Goal: Check status: Check status

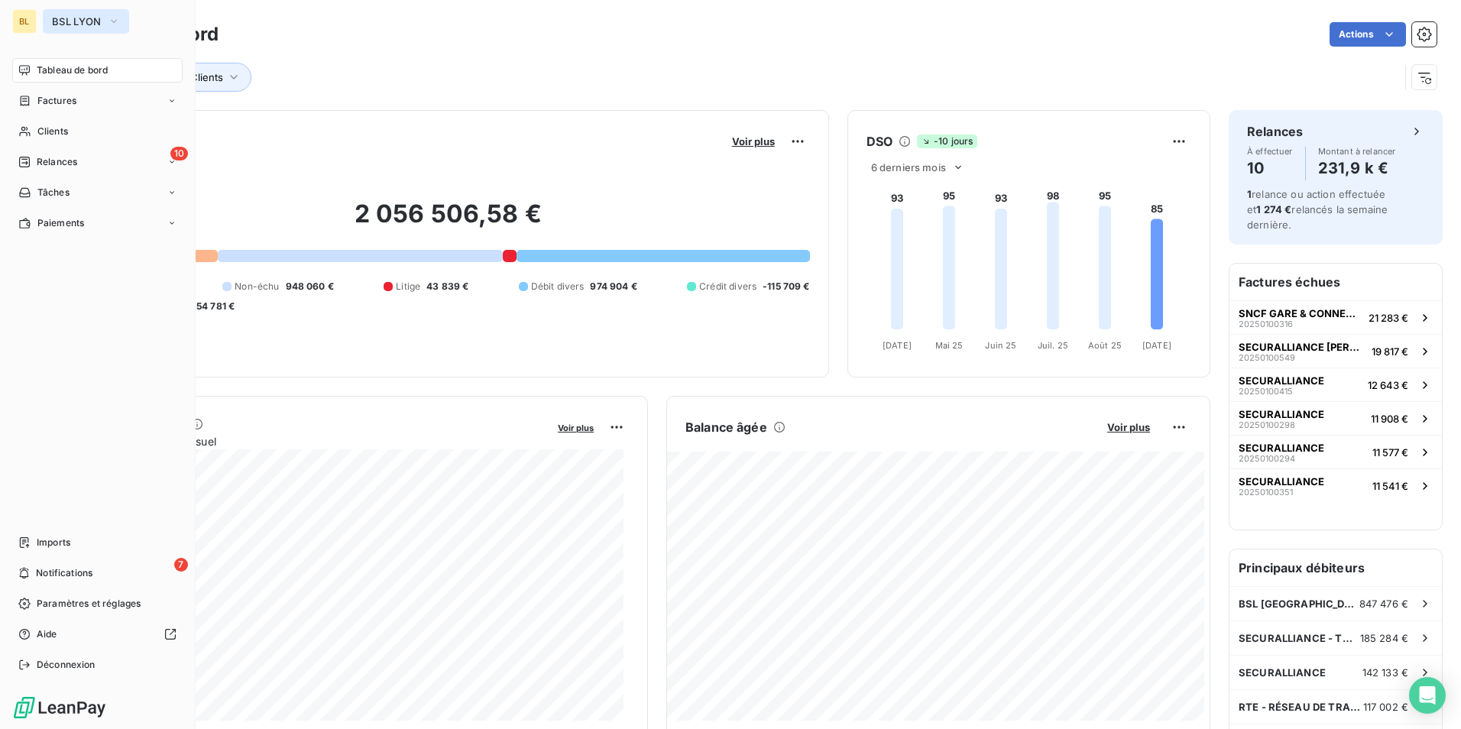
click at [111, 23] on icon "button" at bounding box center [114, 21] width 12 height 15
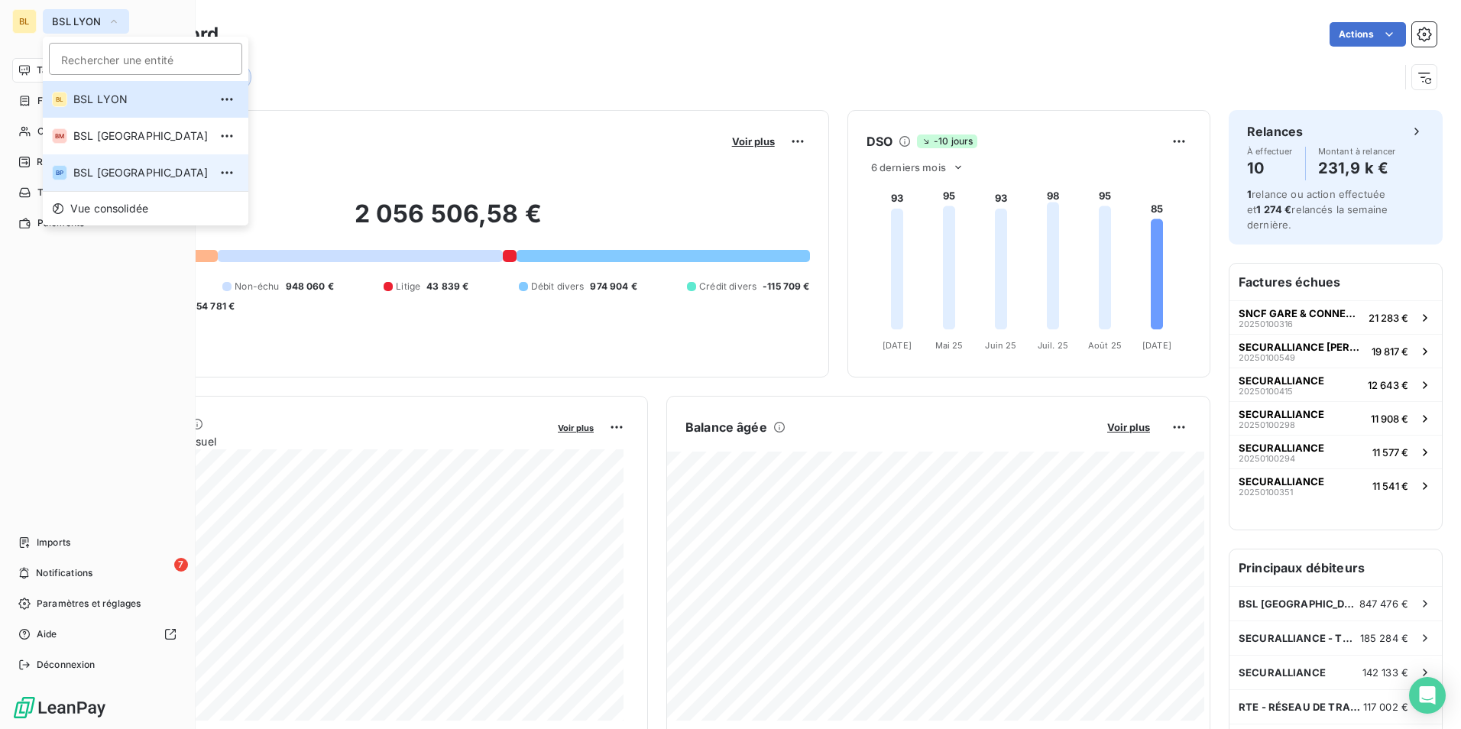
click at [100, 184] on li "BP BSL [GEOGRAPHIC_DATA]" at bounding box center [146, 172] width 206 height 37
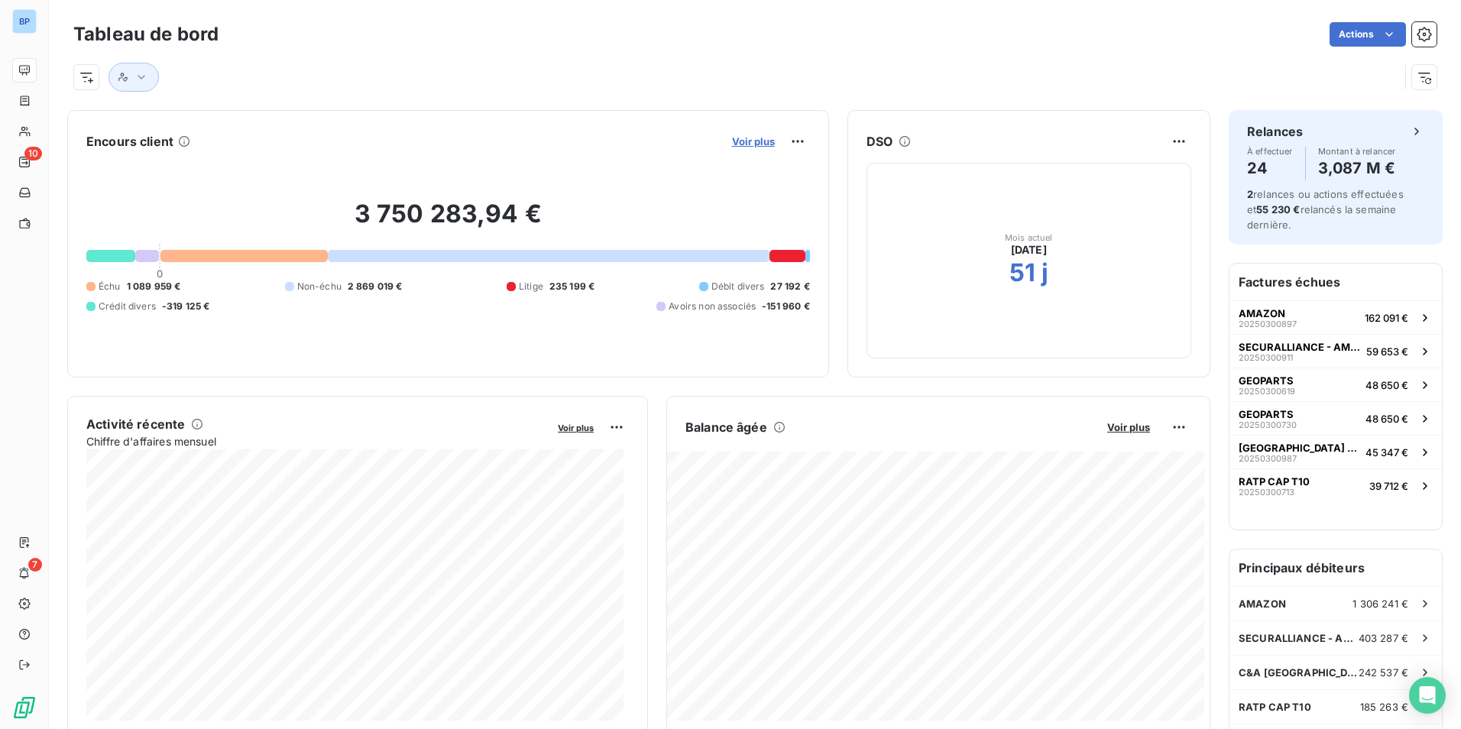
click at [753, 142] on span "Voir plus" at bounding box center [753, 141] width 43 height 12
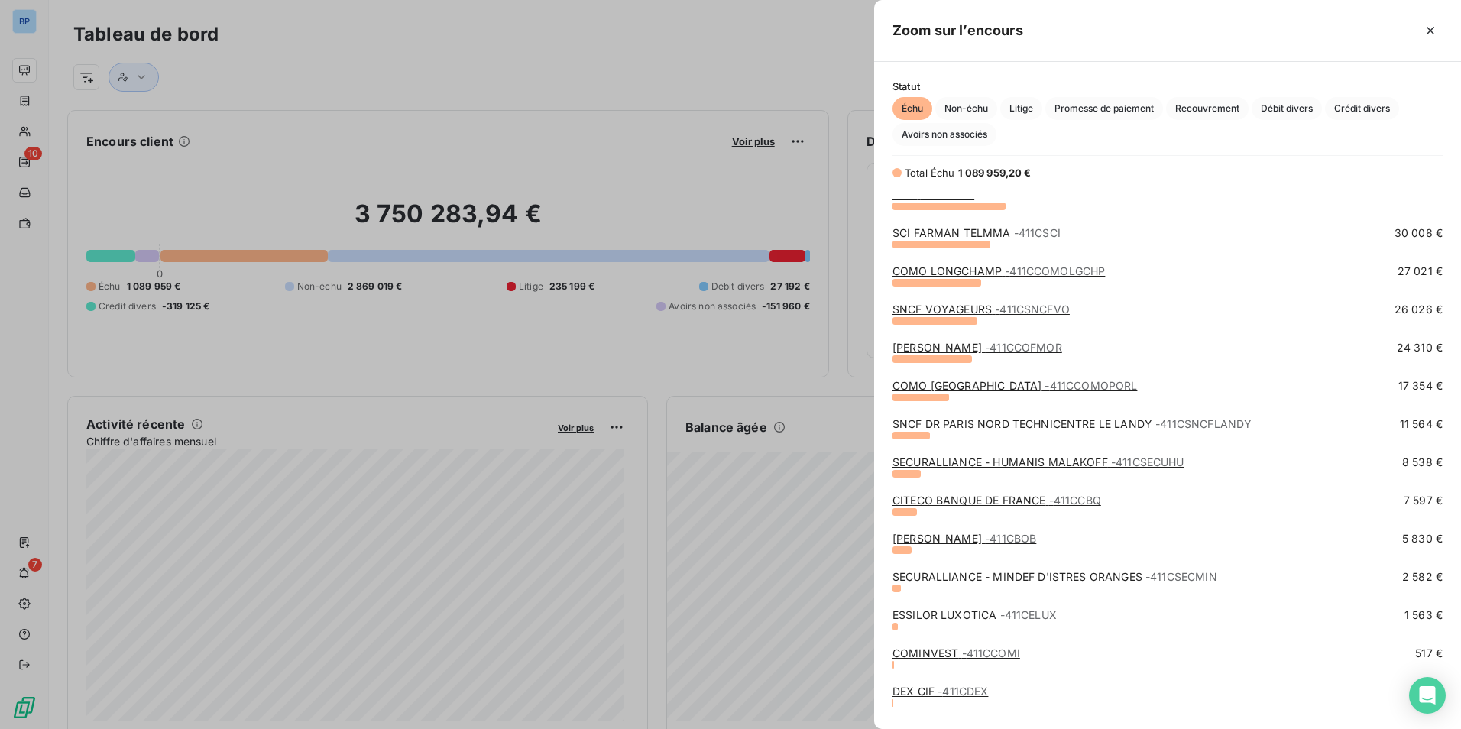
scroll to position [459, 0]
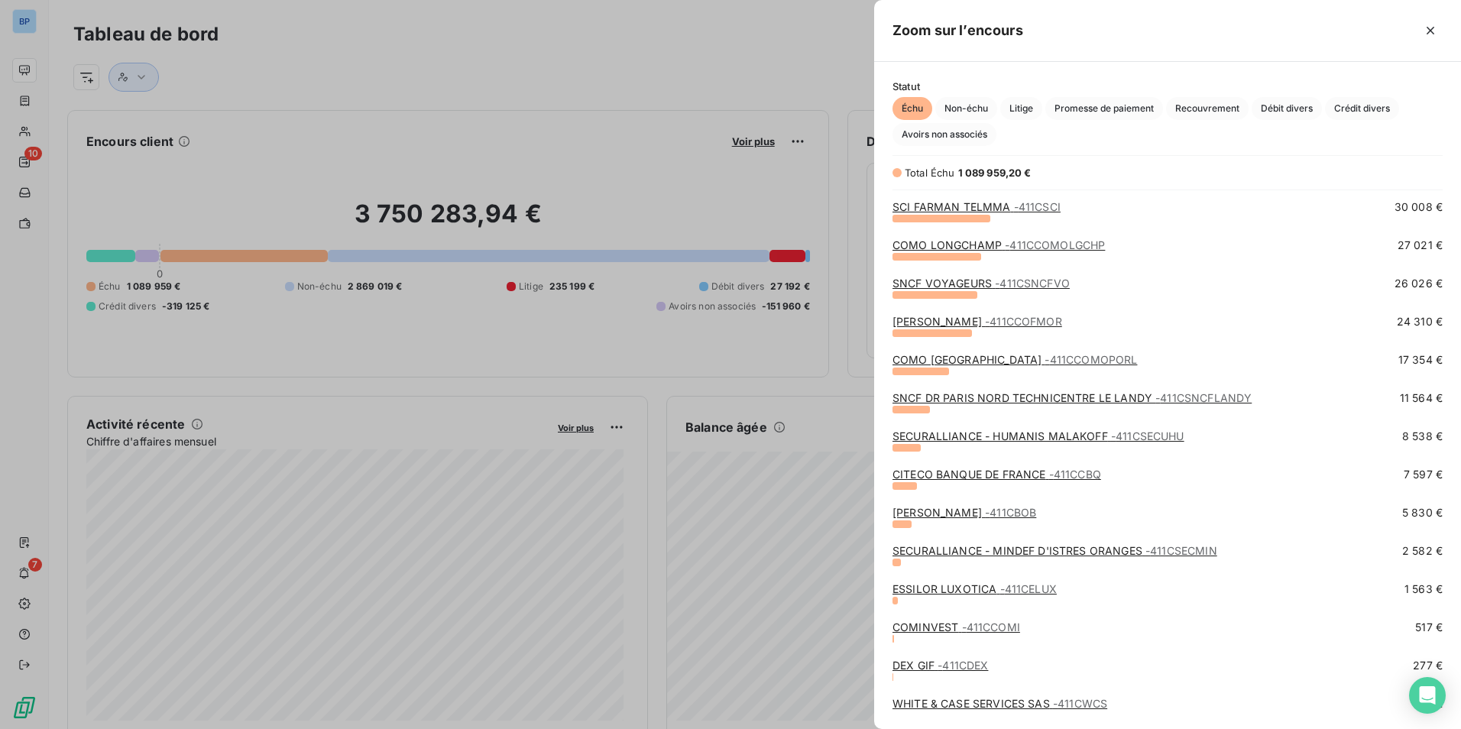
click at [985, 397] on link "SNCF [GEOGRAPHIC_DATA] LE LANDY - 411CSNCFLANDY" at bounding box center [1072, 397] width 359 height 13
click at [985, 391] on div "SNCF [GEOGRAPHIC_DATA] LE LANDY - 411CSNCFLANDY" at bounding box center [1072, 398] width 359 height 15
drag, startPoint x: 985, startPoint y: 391, endPoint x: 965, endPoint y: 398, distance: 20.6
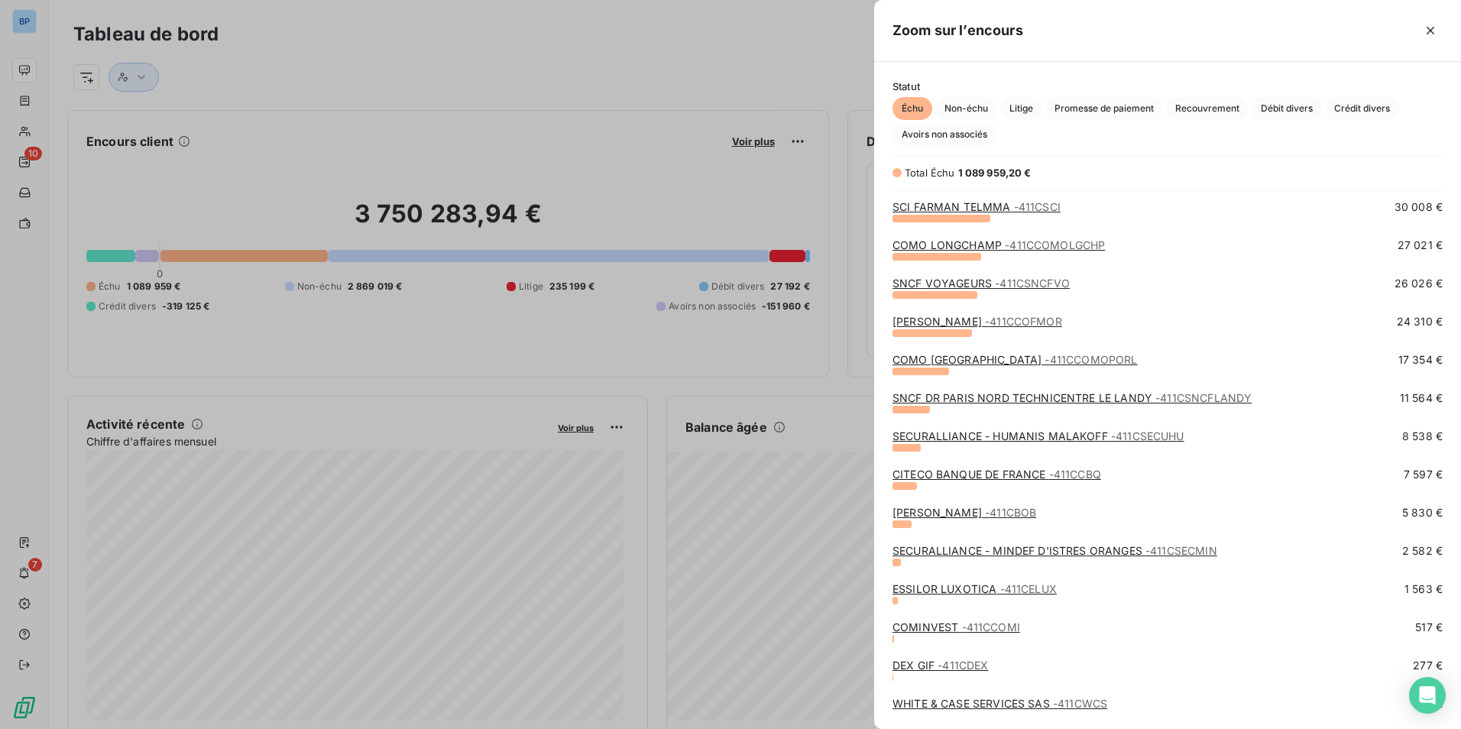
click at [965, 398] on link "SNCF [GEOGRAPHIC_DATA] LE LANDY - 411CSNCFLANDY" at bounding box center [1072, 397] width 359 height 13
drag, startPoint x: 965, startPoint y: 398, endPoint x: 955, endPoint y: 387, distance: 15.7
click at [955, 387] on div "NIKE - 411CNIKE 34 656 € SCI FARMAN TELMMA - 411CSCI 30 008 € COMO LONGCHAMP - …" at bounding box center [1168, 266] width 550 height 1050
click at [996, 354] on link "COMO PORTE D'ORLEANS - 411CCOMOPORL" at bounding box center [1015, 359] width 245 height 13
click at [996, 357] on link "COMO PORTE D'ORLEANS - 411CCOMOPORL" at bounding box center [1015, 359] width 245 height 13
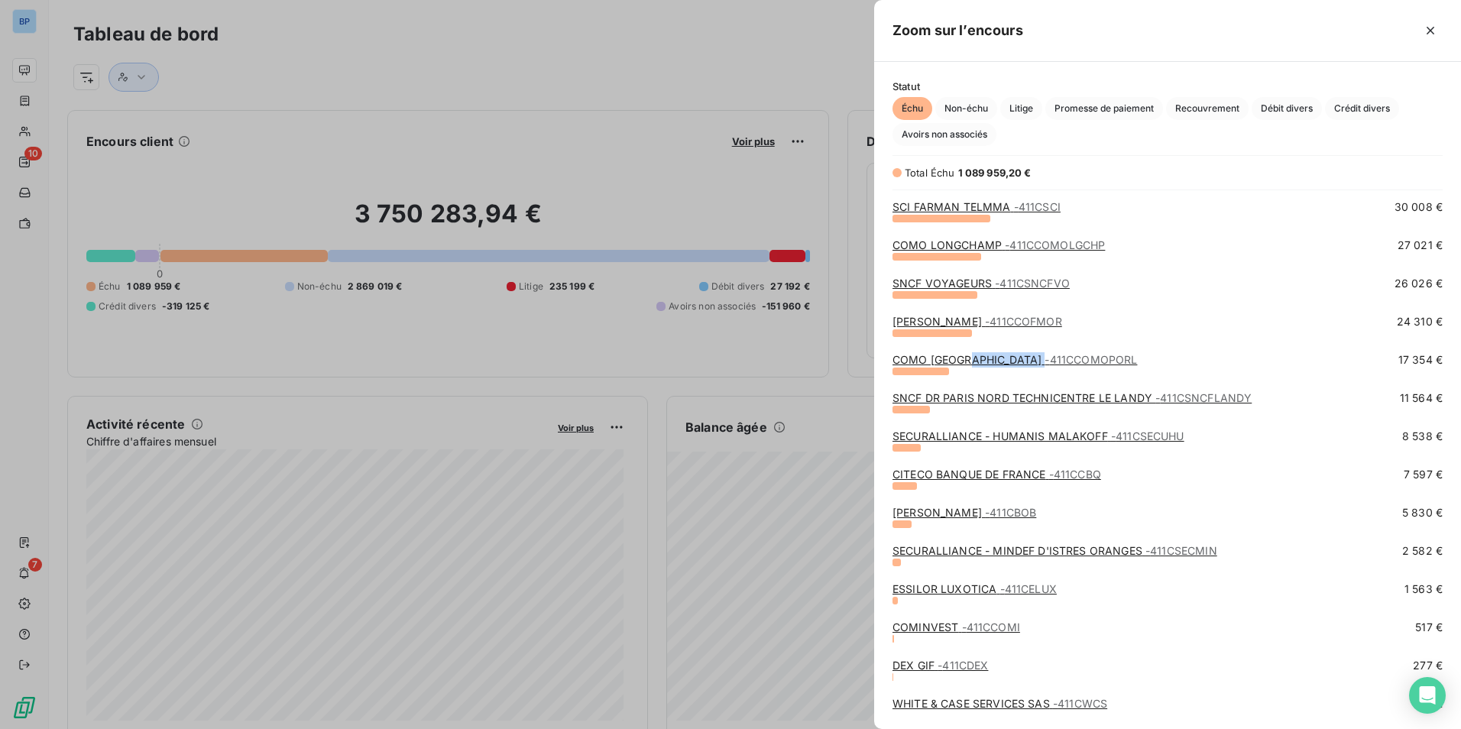
click at [996, 357] on link "COMO PORTE D'ORLEANS - 411CCOMOPORL" at bounding box center [1015, 359] width 245 height 13
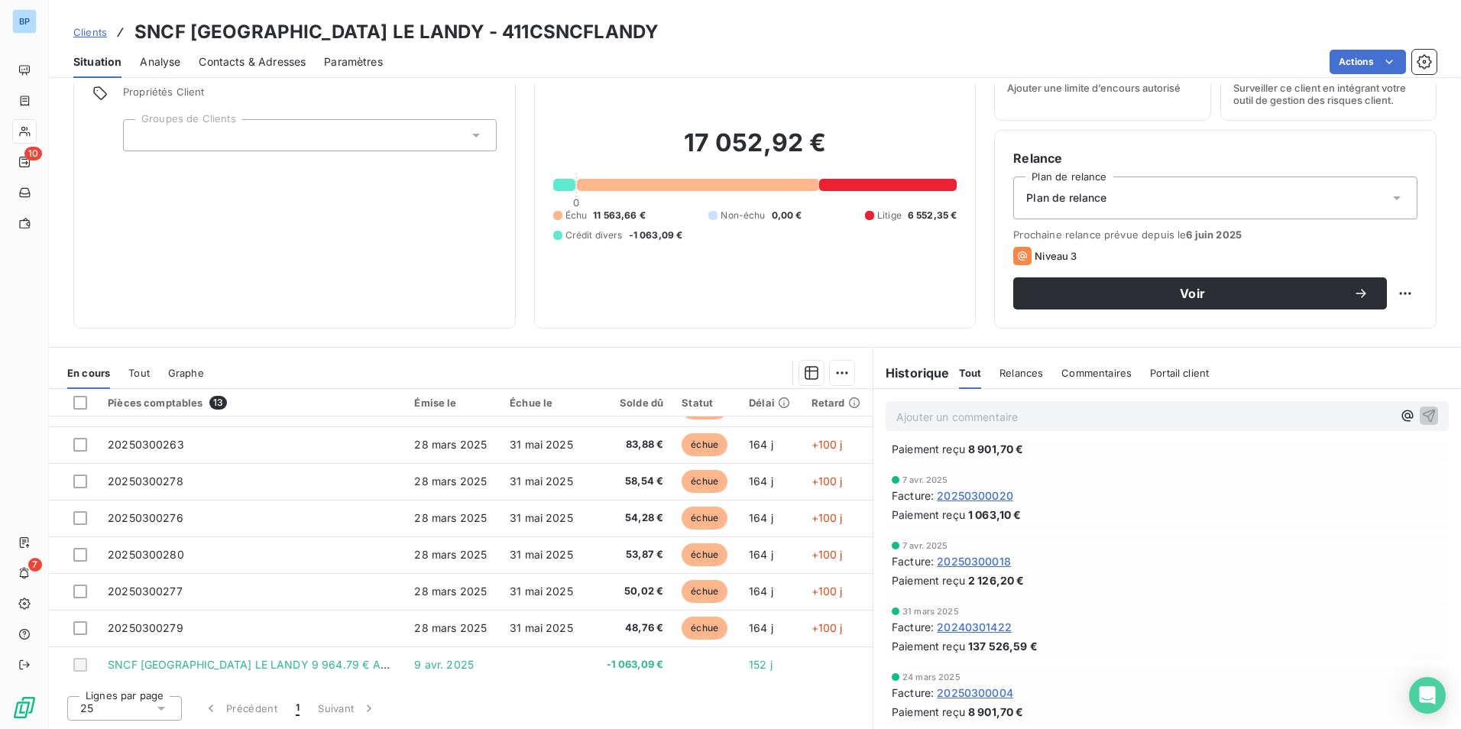
scroll to position [211, 0]
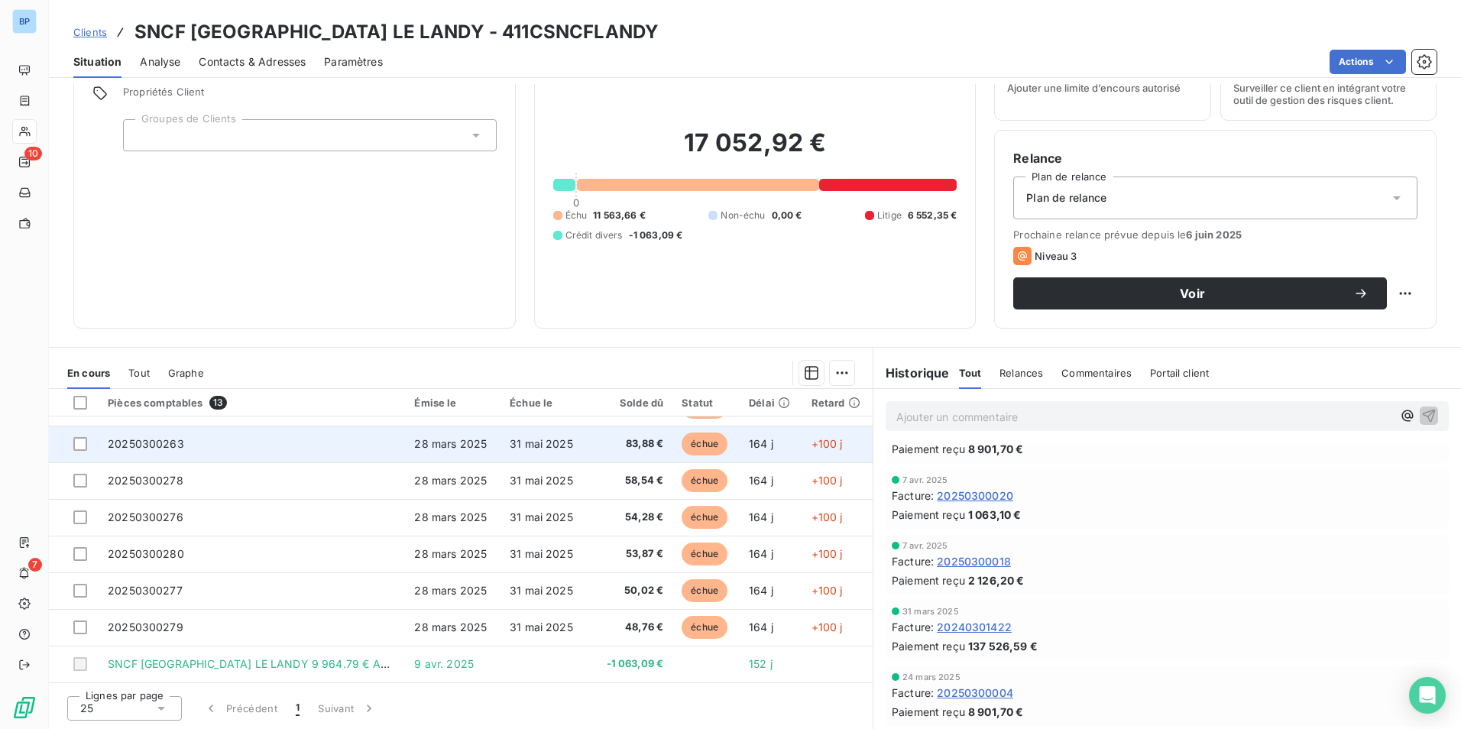
click at [609, 443] on span "83,88 €" at bounding box center [633, 443] width 61 height 15
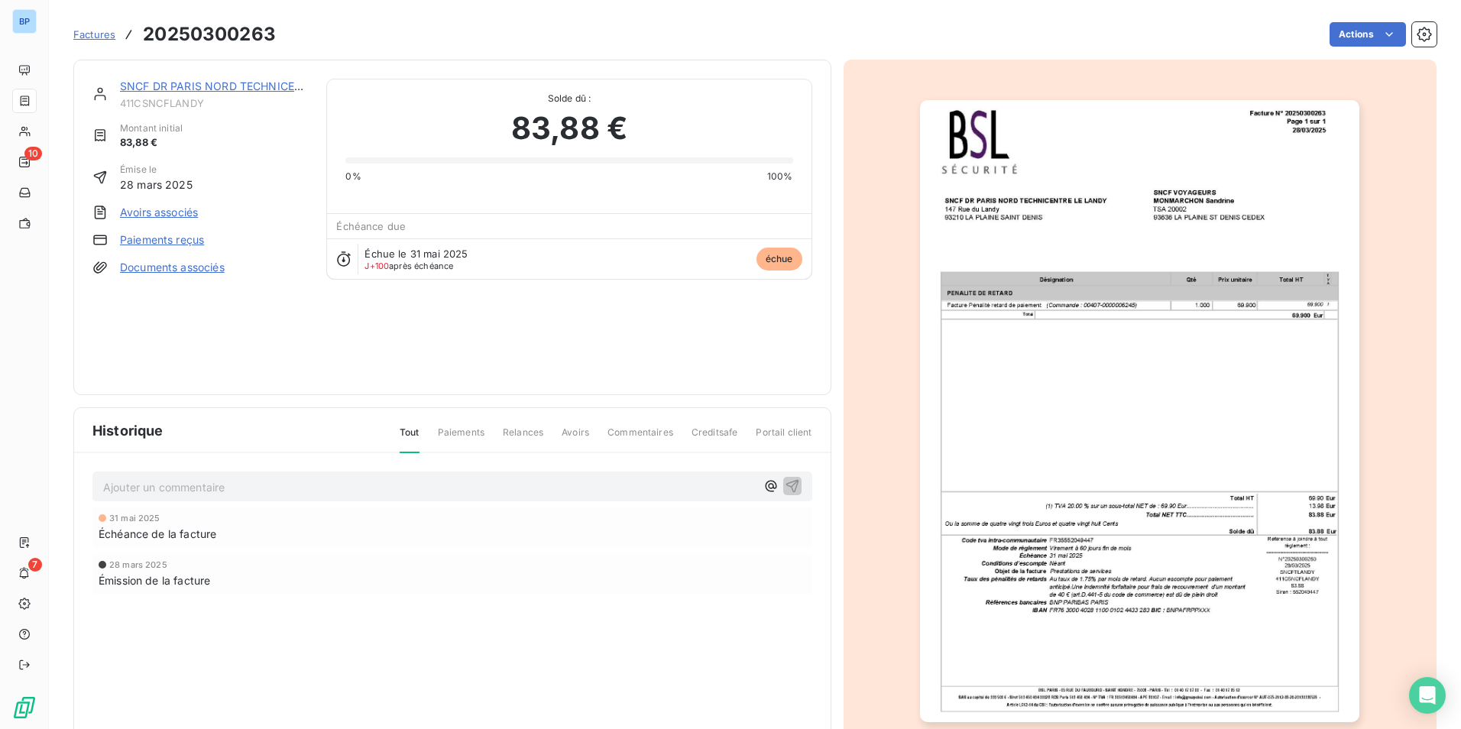
click at [1022, 445] on img "button" at bounding box center [1140, 411] width 440 height 622
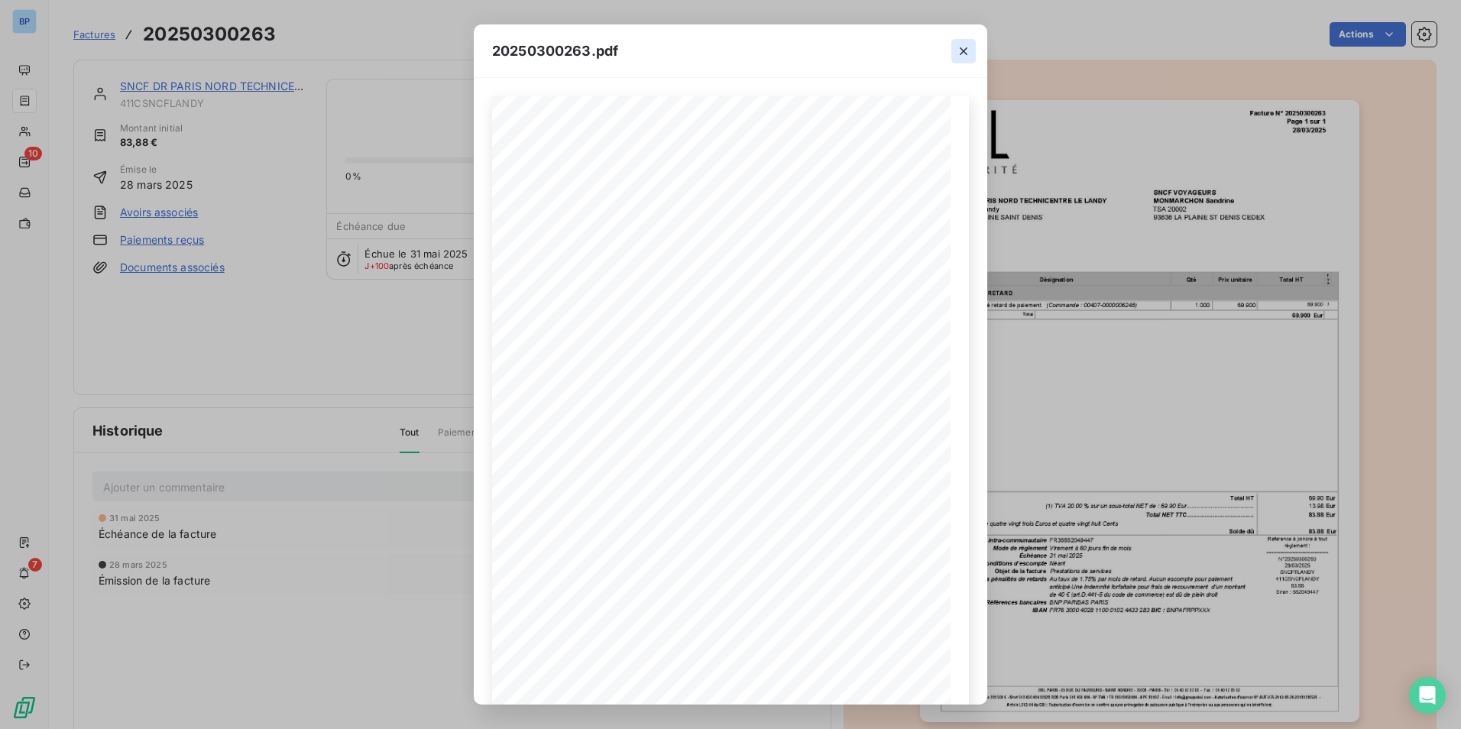
click at [963, 50] on icon "button" at bounding box center [964, 51] width 8 height 8
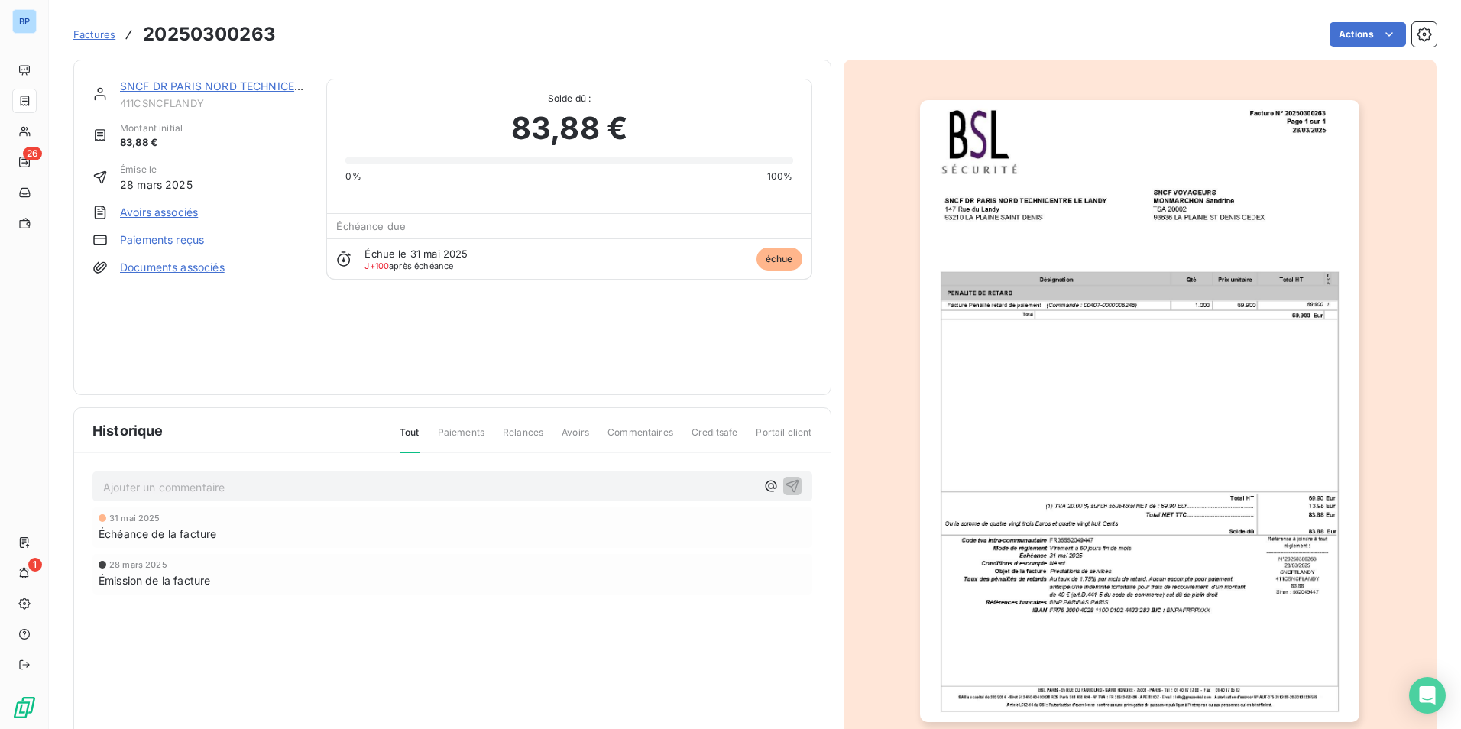
click at [213, 357] on div "SNCF [GEOGRAPHIC_DATA] LE LANDY 411CSNCFLANDY Montant initial 83,88 € Émise le …" at bounding box center [200, 227] width 216 height 297
click at [342, 15] on div "Factures 20250300263 Actions" at bounding box center [755, 25] width 1364 height 50
click at [1313, 609] on img "button" at bounding box center [1140, 411] width 440 height 622
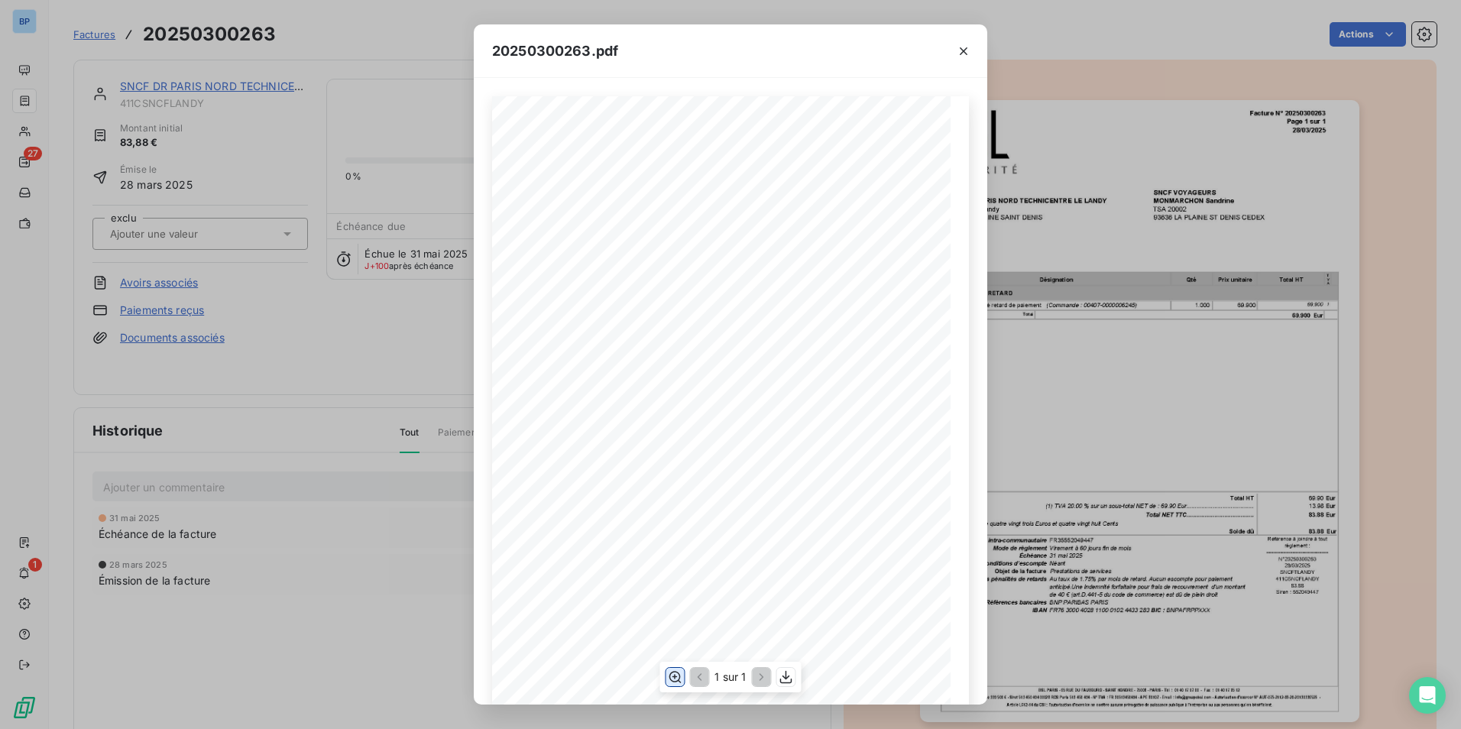
click at [670, 683] on icon "button" at bounding box center [674, 677] width 15 height 15
click at [676, 686] on button "button" at bounding box center [675, 677] width 18 height 18
click at [962, 52] on icon "button" at bounding box center [964, 51] width 8 height 8
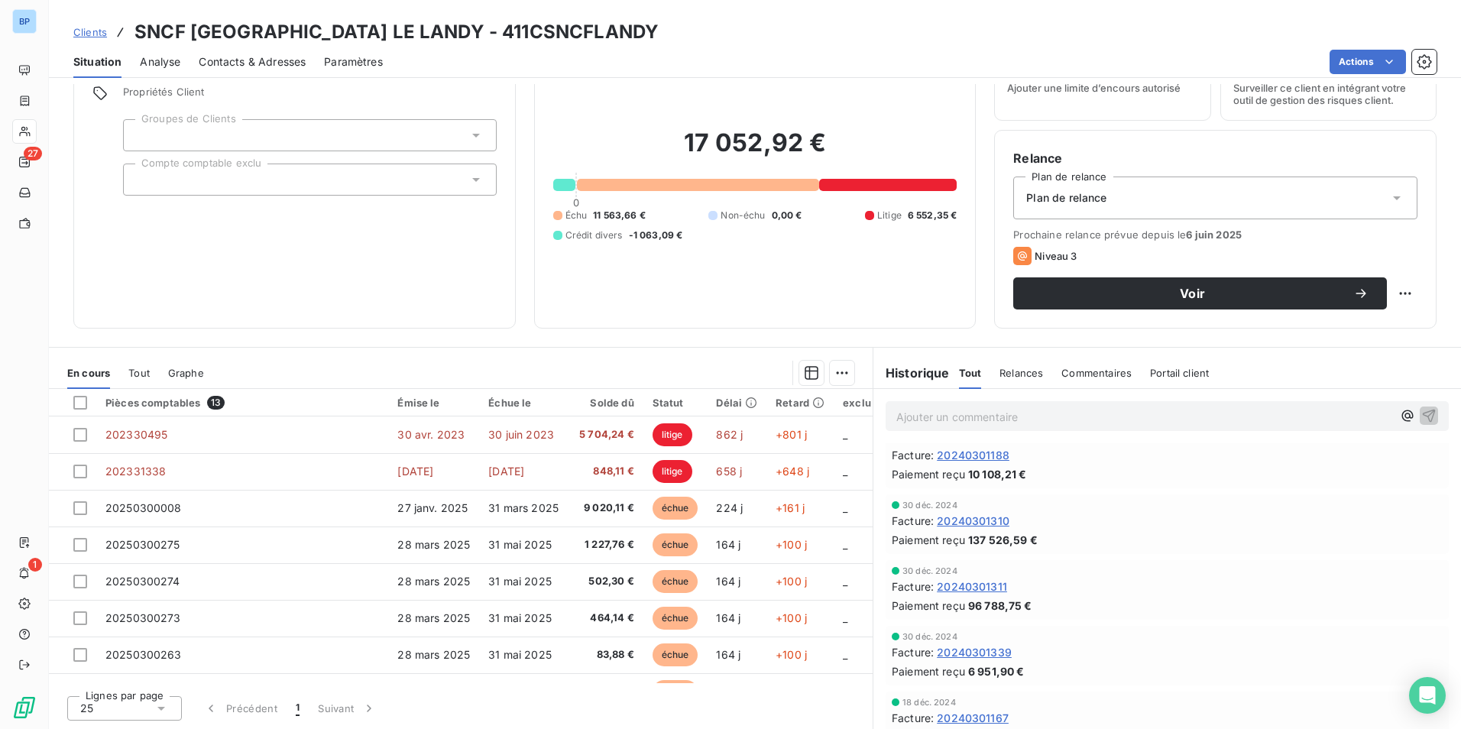
scroll to position [764, 0]
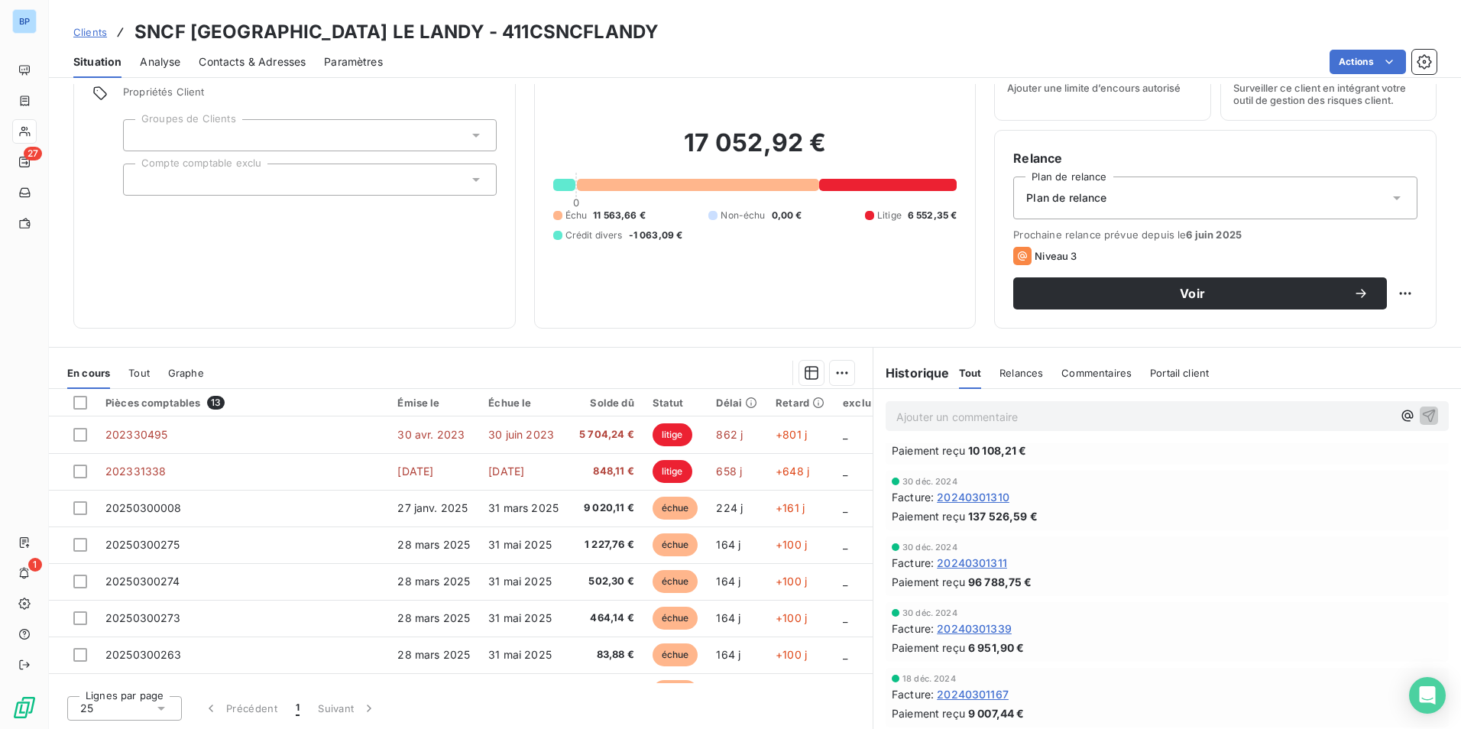
click at [1012, 370] on span "Relances" at bounding box center [1022, 373] width 44 height 12
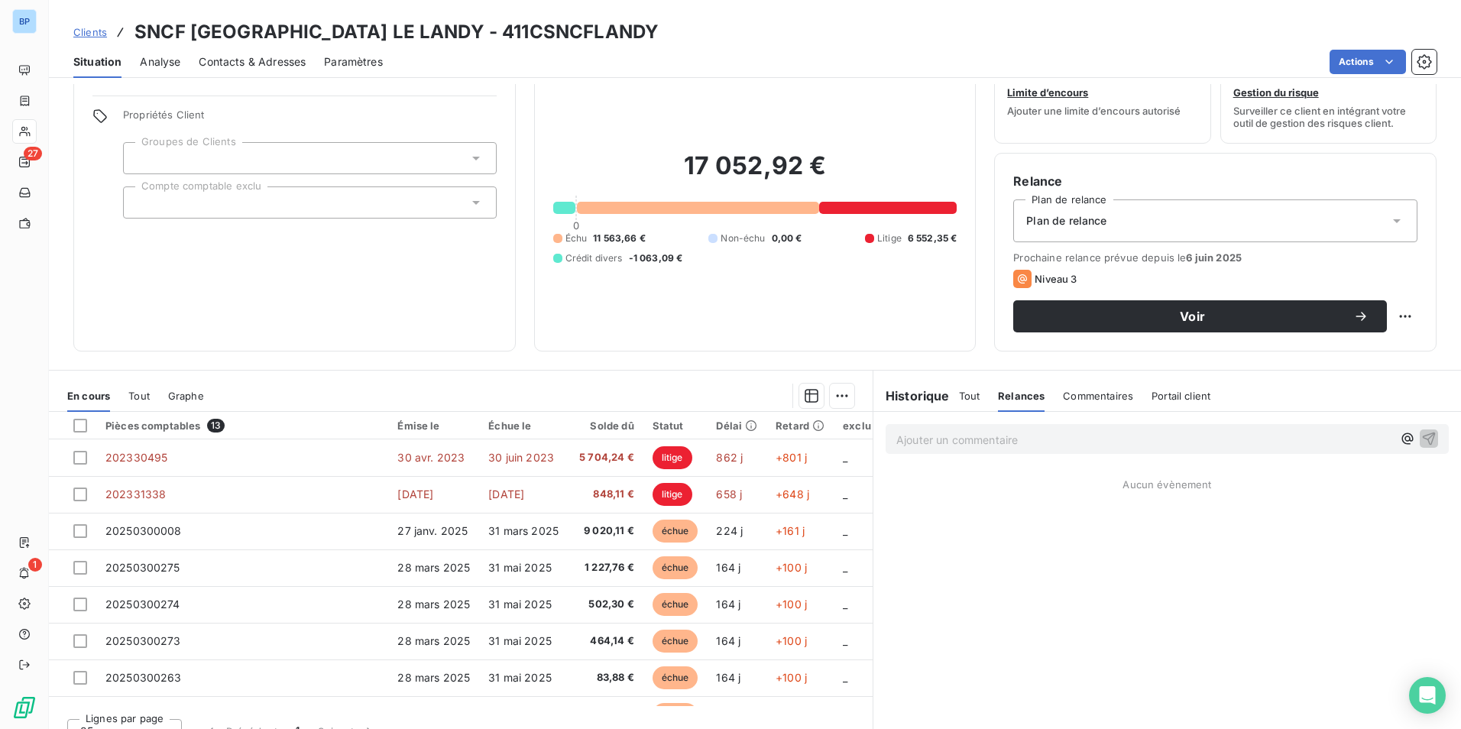
scroll to position [70, 0]
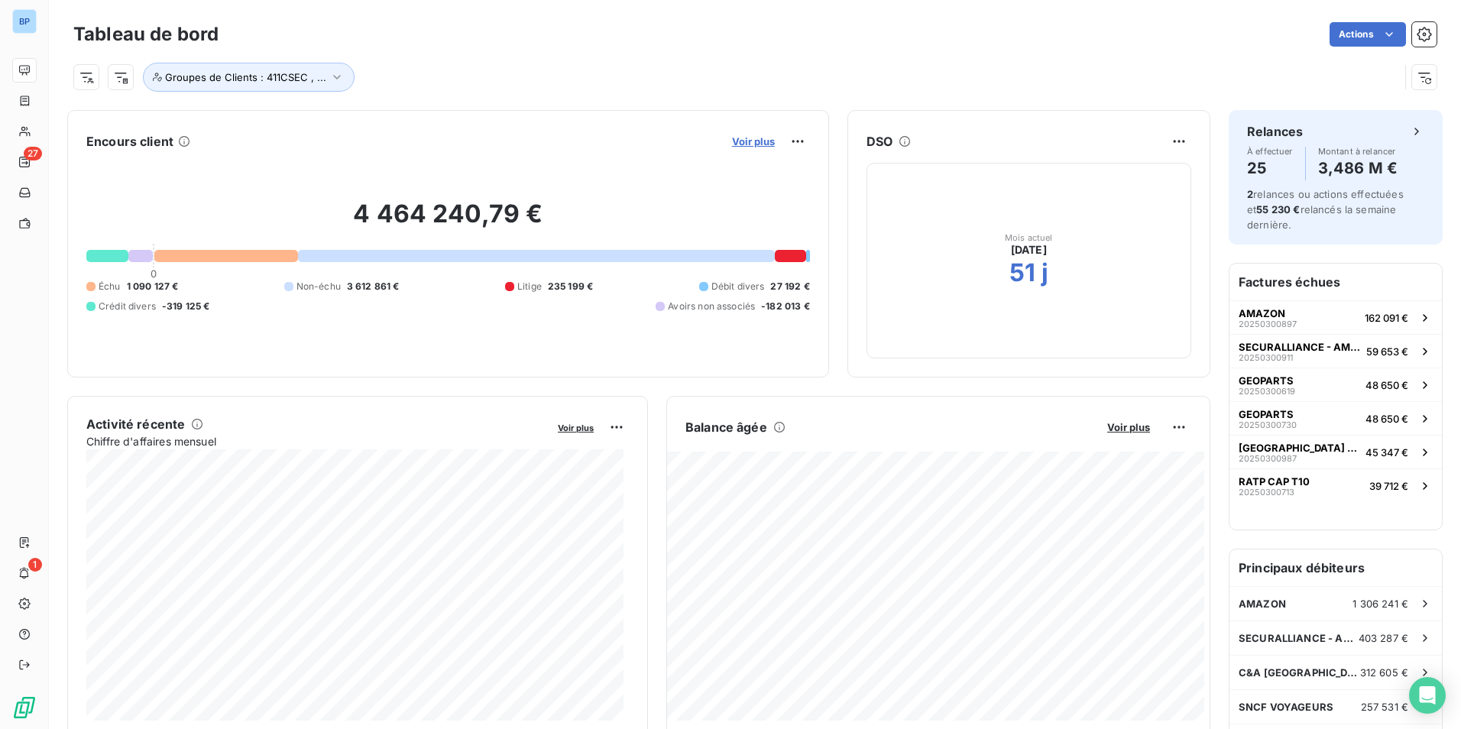
click at [755, 143] on span "Voir plus" at bounding box center [753, 141] width 43 height 12
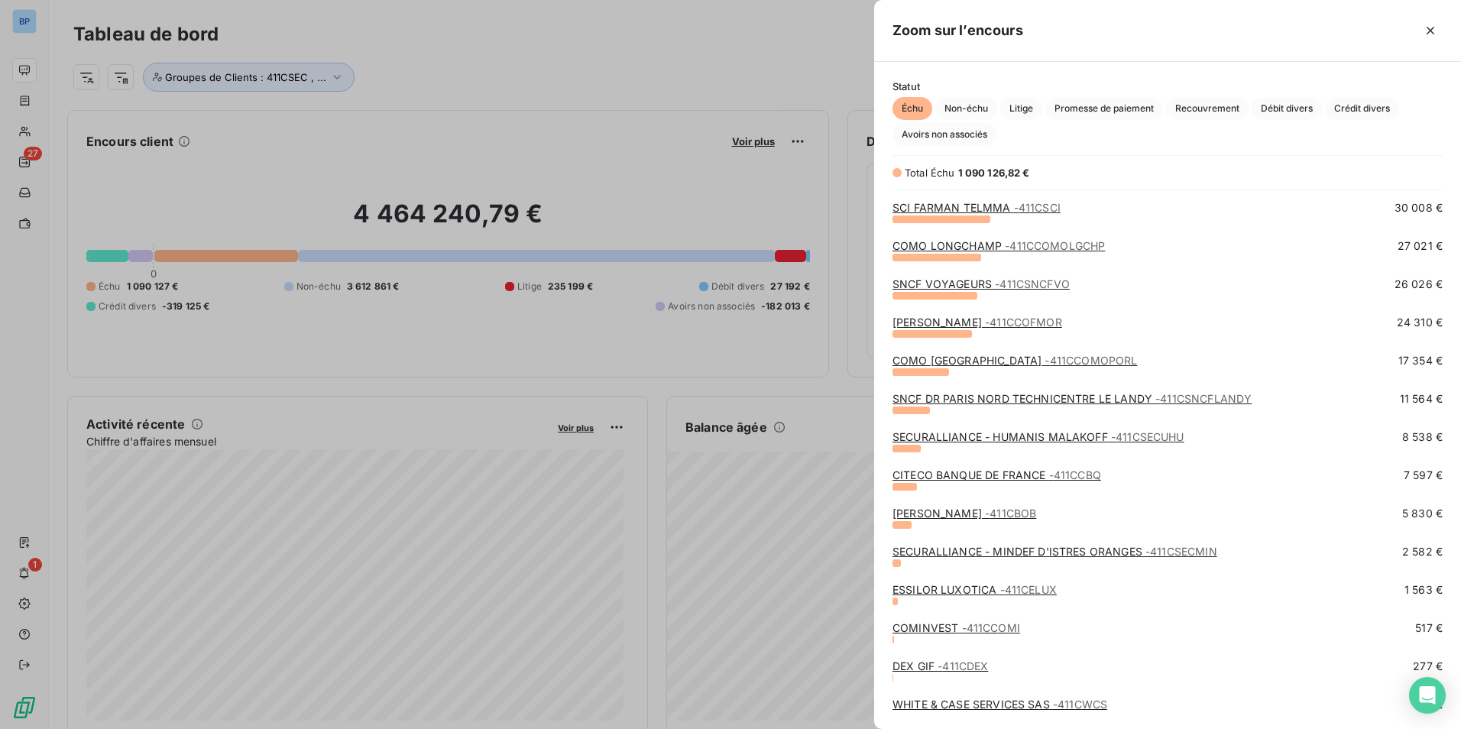
scroll to position [459, 0]
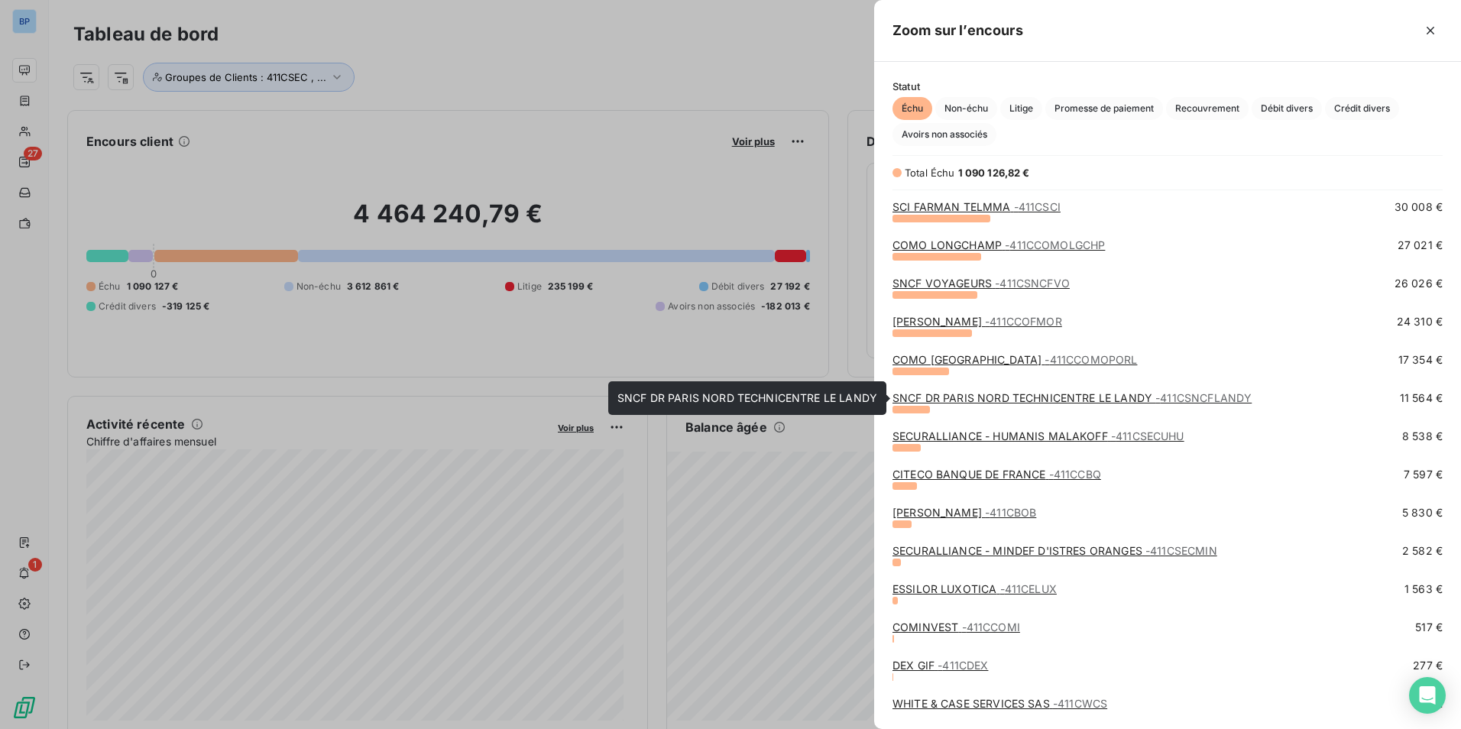
click at [1082, 398] on link "SNCF [GEOGRAPHIC_DATA] LE LANDY - 411CSNCFLANDY" at bounding box center [1072, 397] width 359 height 13
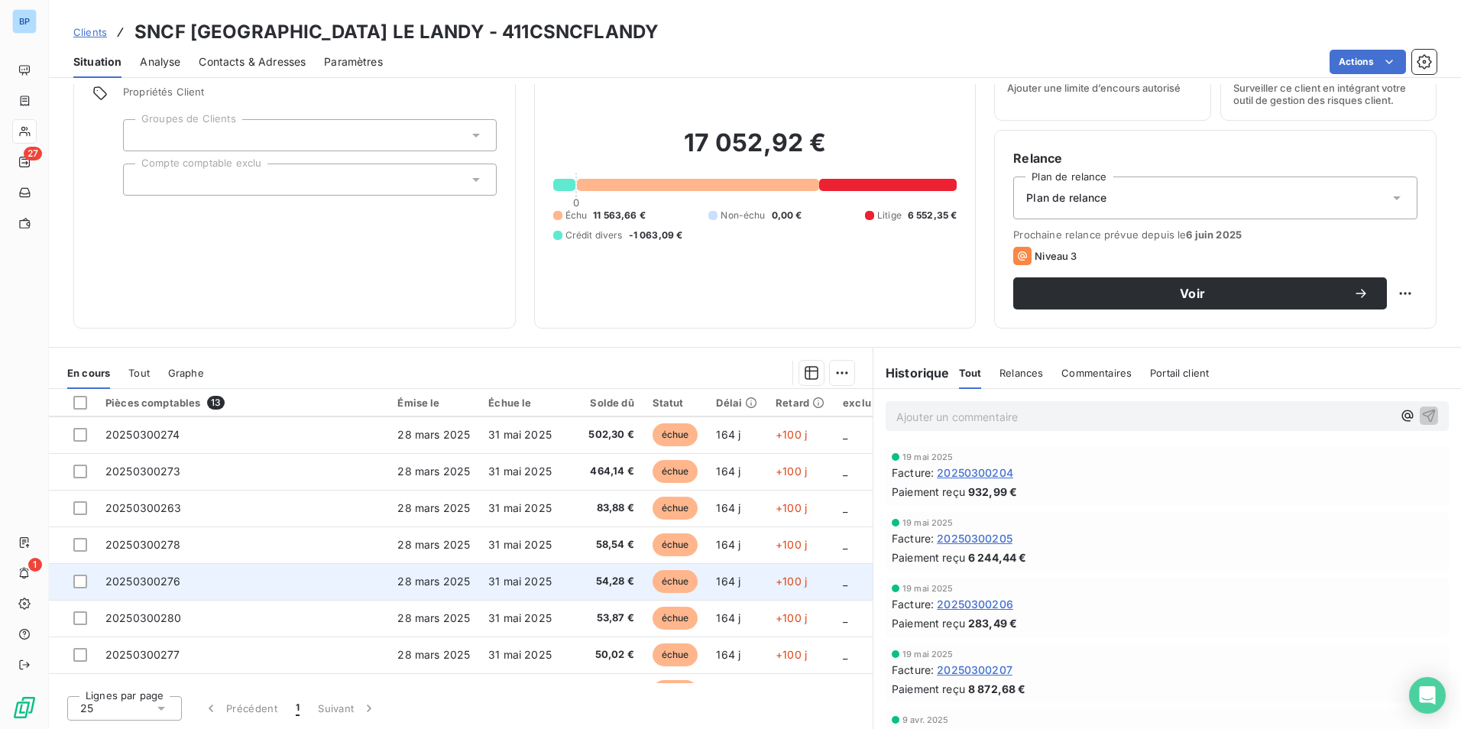
scroll to position [64, 0]
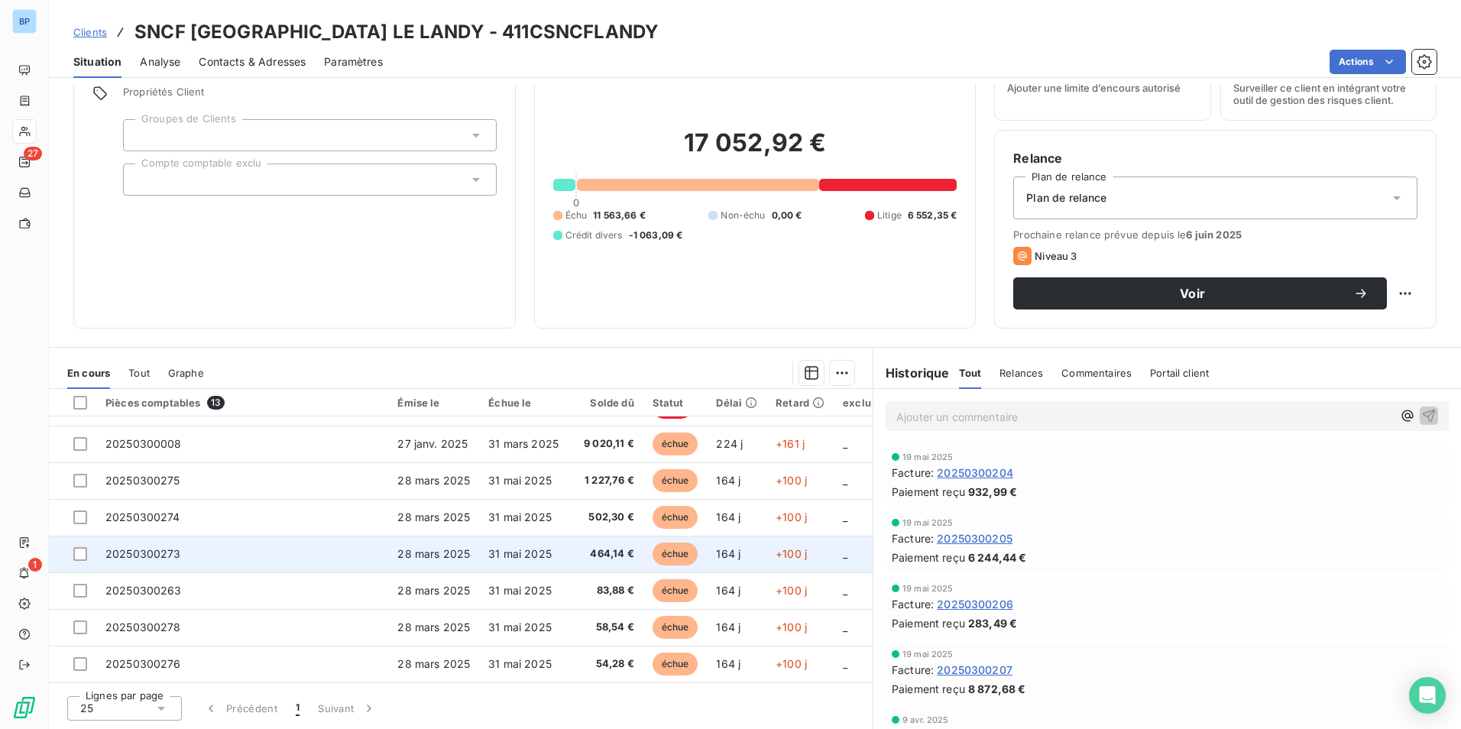
click at [516, 540] on td "31 mai 2025" at bounding box center [523, 554] width 89 height 37
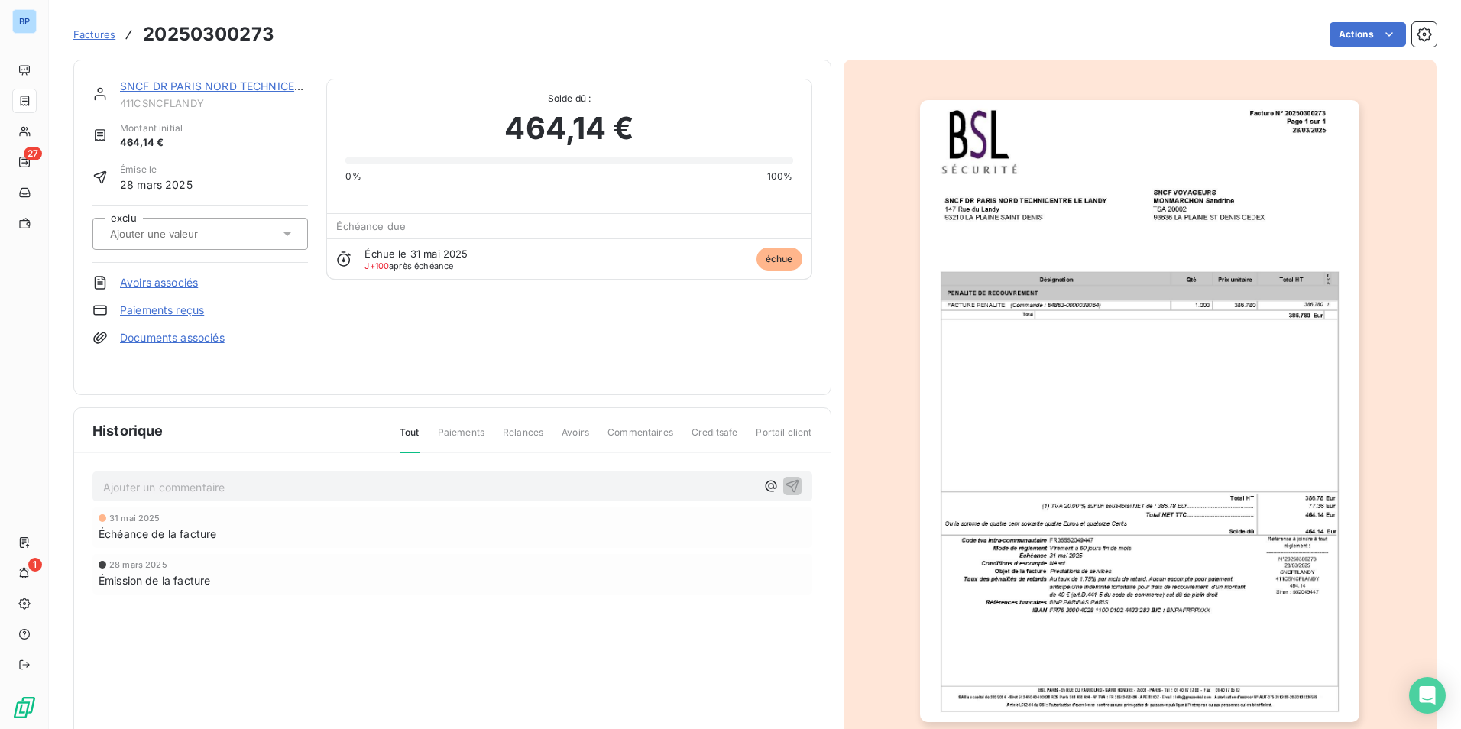
click at [1189, 422] on img "button" at bounding box center [1140, 411] width 440 height 622
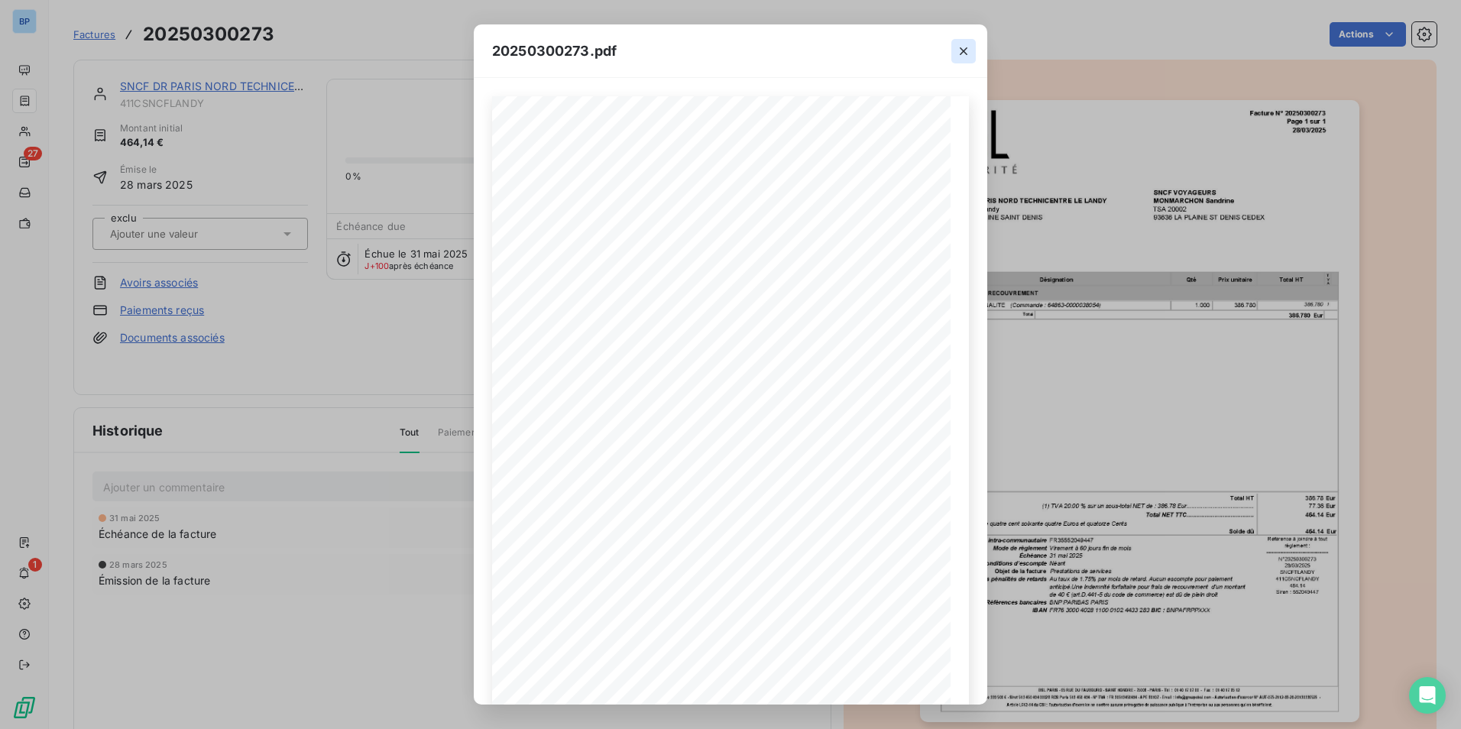
click at [962, 45] on icon "button" at bounding box center [963, 51] width 15 height 15
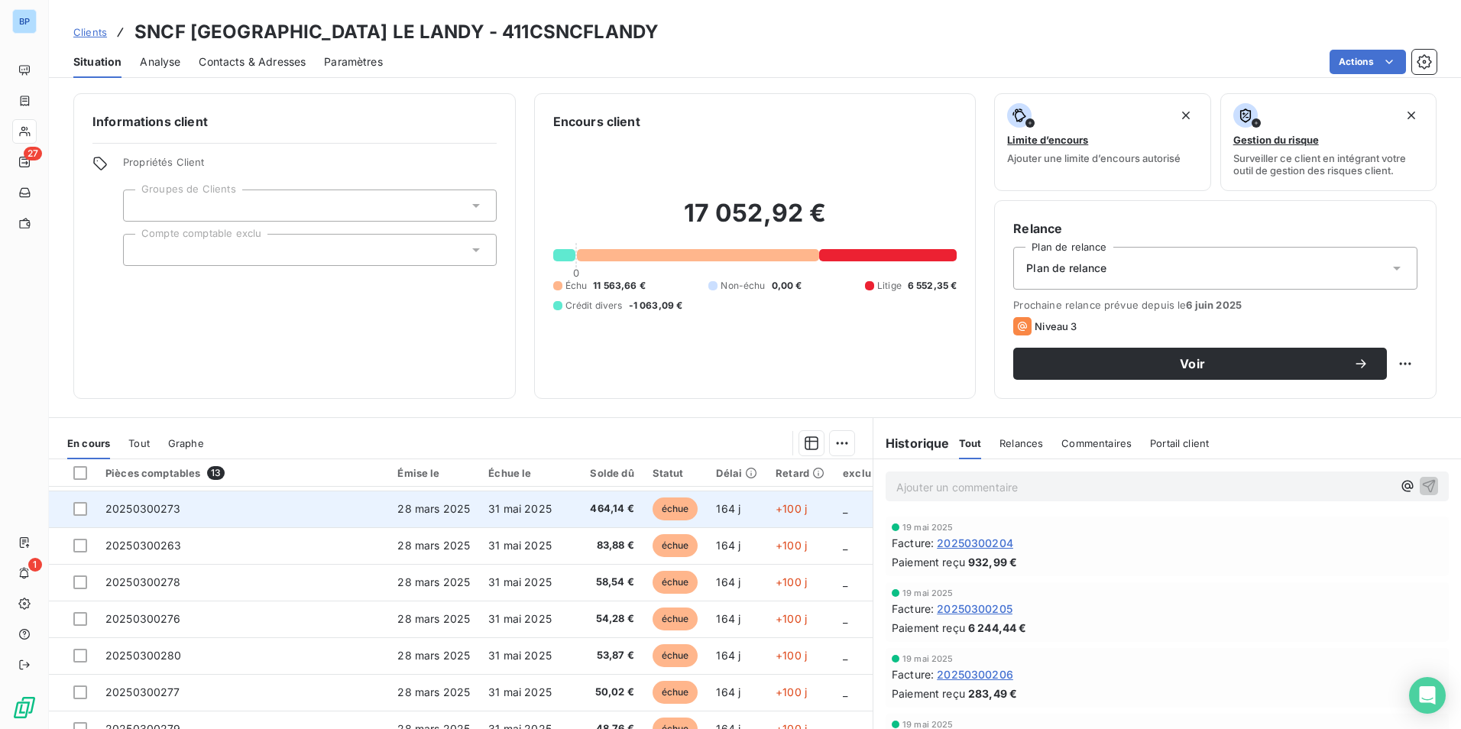
scroll to position [217, 0]
